Goal: Check status: Check status

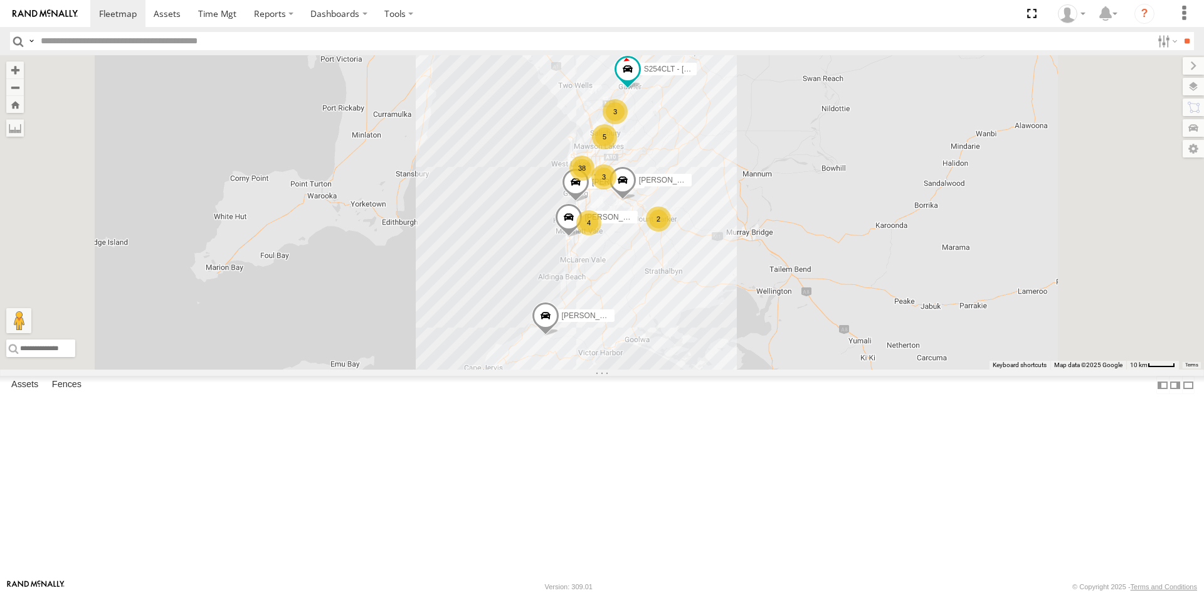
scroll to position [125, 0]
click at [0, 0] on div "S678CGD - Fridge It Sprinter" at bounding box center [0, 0] width 0 height 0
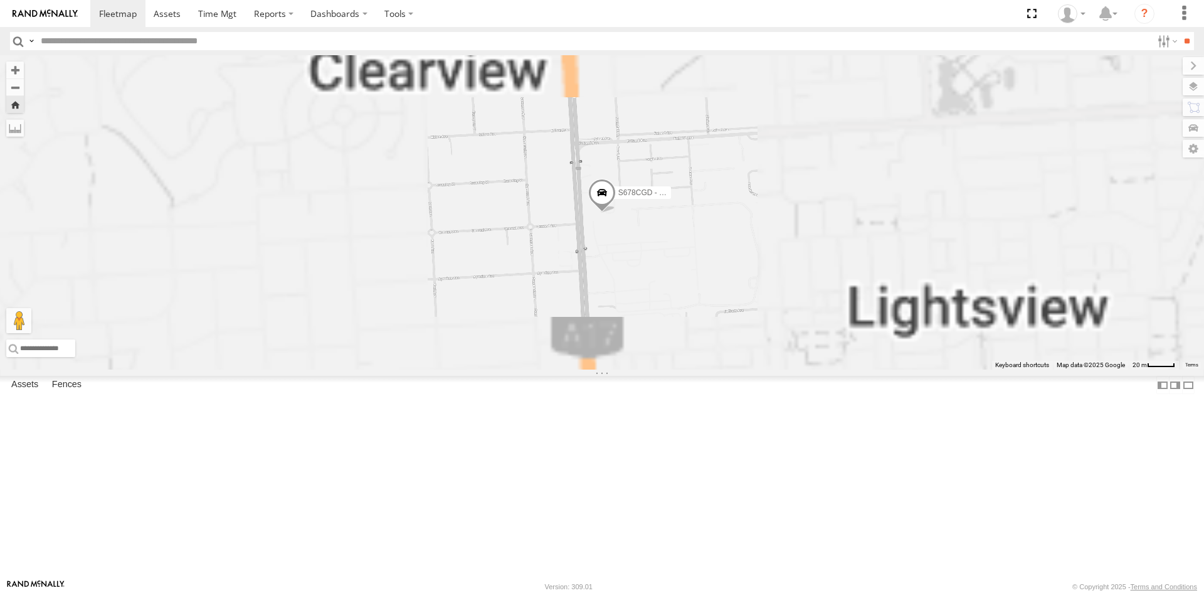
click at [616, 213] on span at bounding box center [602, 196] width 28 height 34
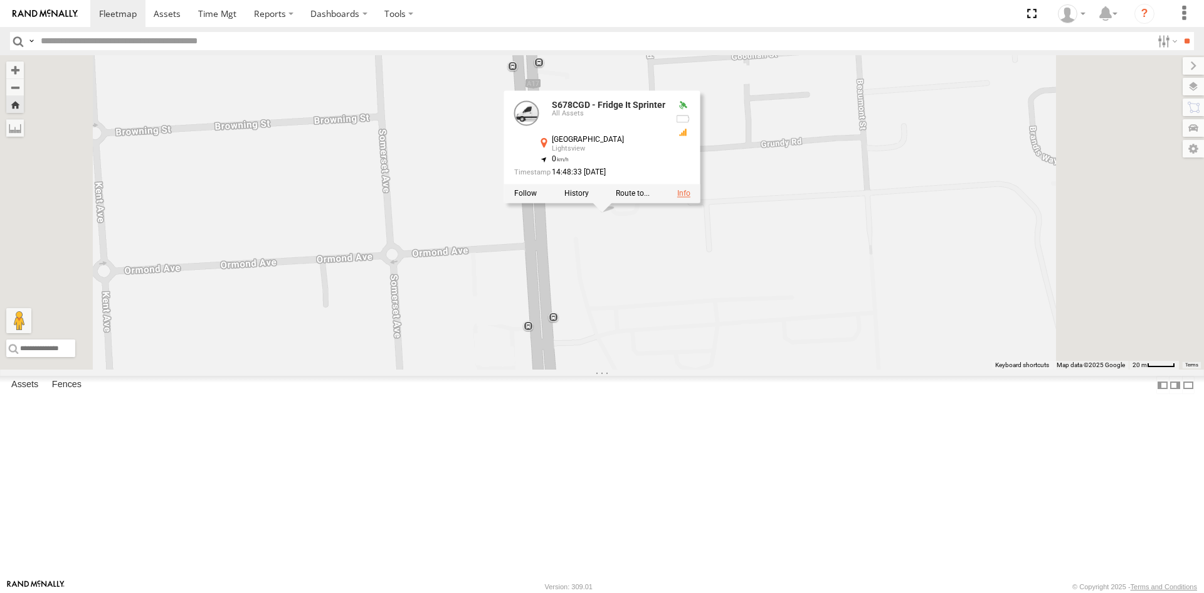
click at [690, 198] on link at bounding box center [683, 193] width 13 height 9
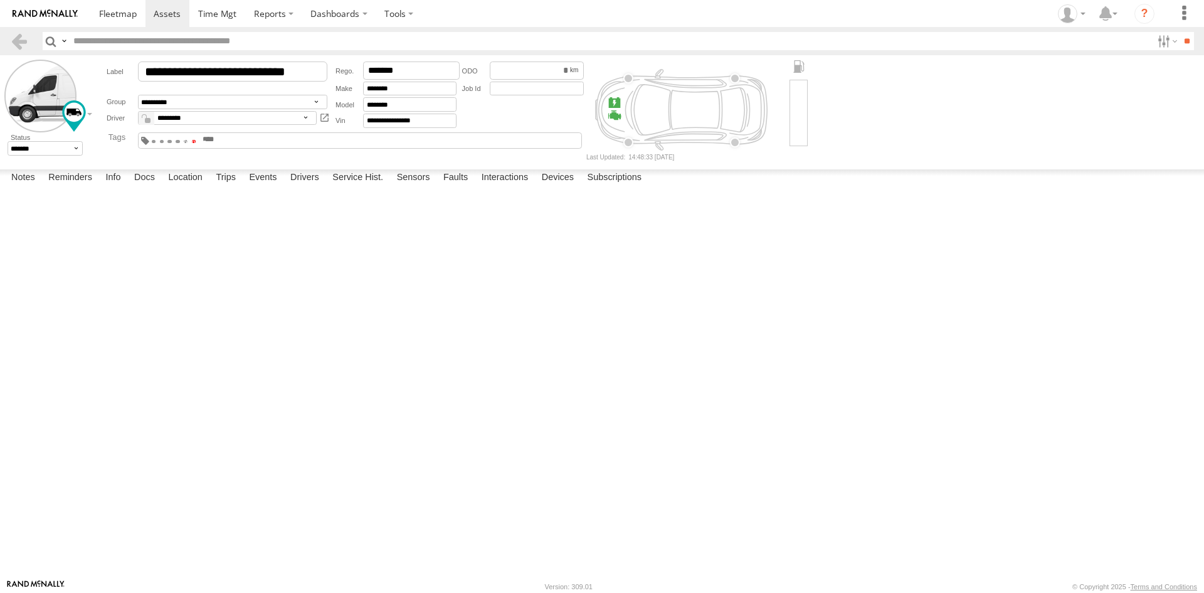
click at [196, 140] on span at bounding box center [194, 141] width 4 height 3
